Goal: Task Accomplishment & Management: Manage account settings

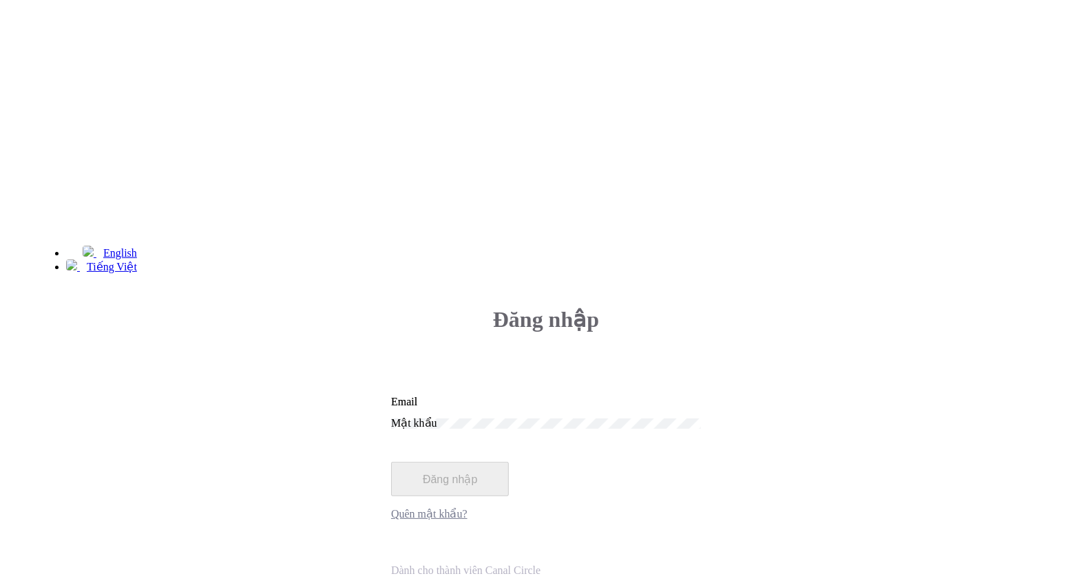
type input "[EMAIL_ADDRESS][DOMAIN_NAME]"
click at [509, 462] on button "Đăng nhập" at bounding box center [450, 479] width 118 height 34
click at [998, 284] on div "Đăng nhập hant.ksnb@m7mfi.vn Email Mật khẩu Đăng nhập Quên mật khẩu?" at bounding box center [546, 448] width 1015 height 329
type input "[EMAIL_ADDRESS][DOMAIN_NAME]"
click at [509, 462] on button "Đăng nhập" at bounding box center [450, 479] width 118 height 34
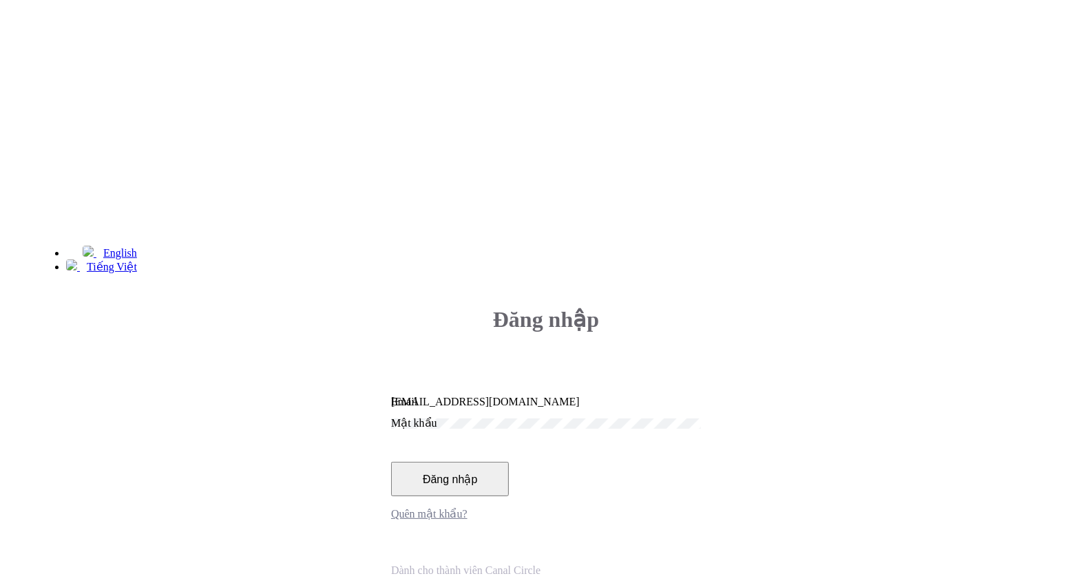
click at [509, 462] on button "Đăng nhập" at bounding box center [450, 479] width 118 height 34
